Goal: Task Accomplishment & Management: Manage account settings

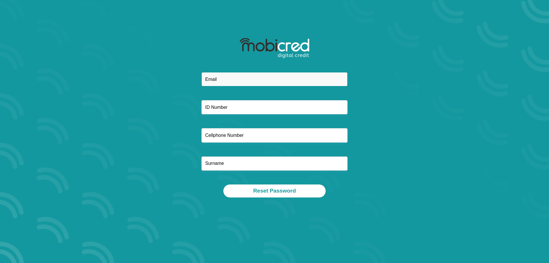
click at [258, 82] on input "email" at bounding box center [275, 79] width 146 height 14
type input "vernemslie@gmail.com"
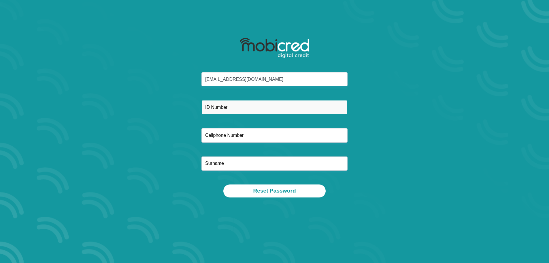
click at [251, 105] on input "text" at bounding box center [275, 107] width 146 height 14
type input "9"
type input "93110295336087"
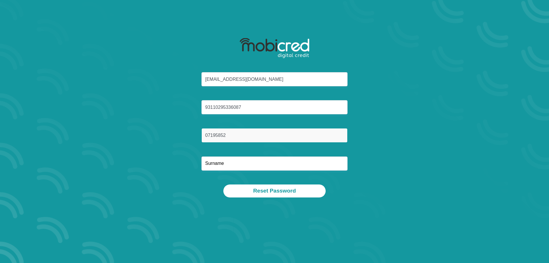
type input "0719585101"
type input "Emslie"
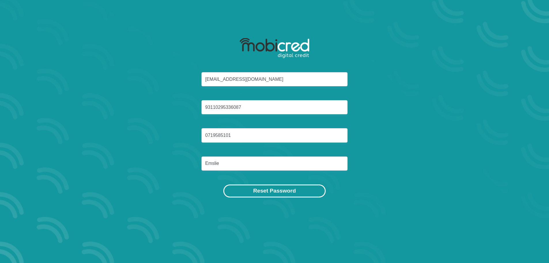
click at [281, 193] on button "Reset Password" at bounding box center [274, 190] width 102 height 13
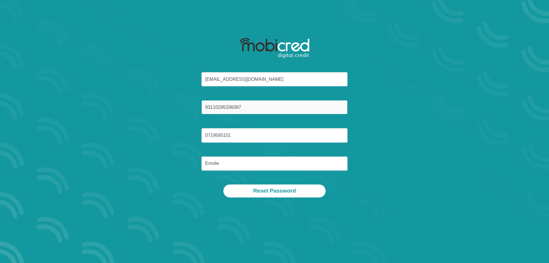
drag, startPoint x: 234, startPoint y: 107, endPoint x: 172, endPoint y: 109, distance: 62.0
click at [172, 109] on div "vernemslie@gmail.com 93110295336087 0719585101 Emslie" at bounding box center [275, 128] width 310 height 112
type input "9311295336087"
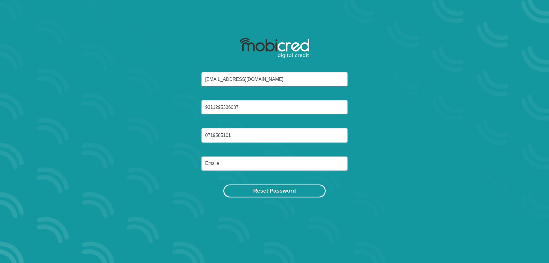
click at [251, 187] on button "Reset Password" at bounding box center [274, 190] width 102 height 13
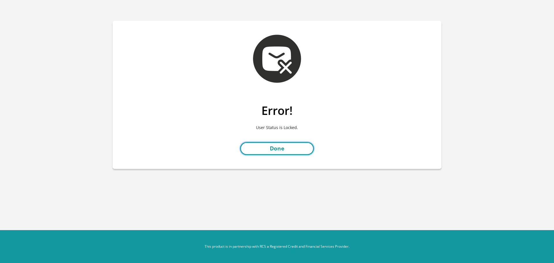
click at [288, 149] on link "Done" at bounding box center [277, 148] width 74 height 13
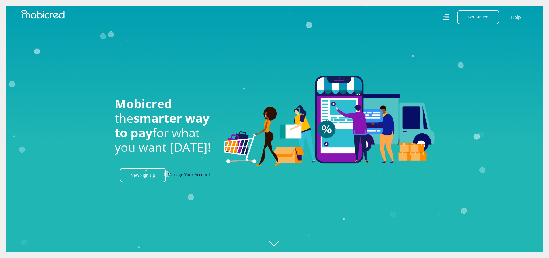
click at [184, 174] on link "Manage Your Account" at bounding box center [189, 175] width 42 height 14
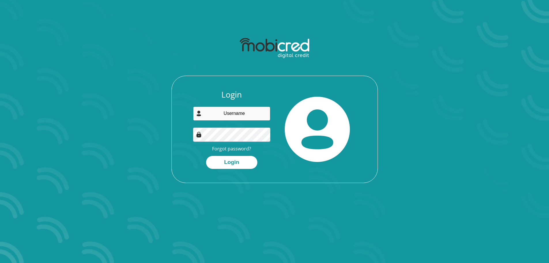
type input "vernemslie@gmail.com"
drag, startPoint x: 163, startPoint y: 164, endPoint x: 214, endPoint y: 163, distance: 51.0
click at [163, 164] on div "Login vernemslie@gmail.com Forgot password? Login" at bounding box center [275, 109] width 310 height 148
click at [222, 162] on button "Login" at bounding box center [231, 162] width 51 height 13
